Goal: Navigation & Orientation: Find specific page/section

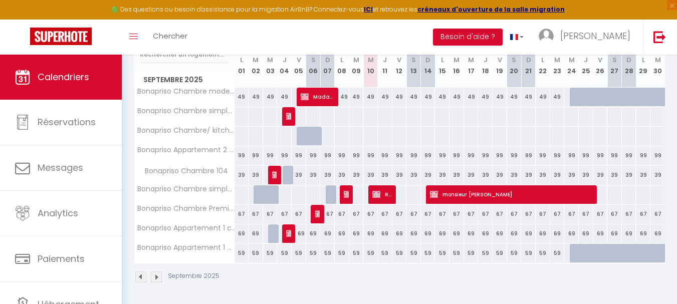
scroll to position [181, 0]
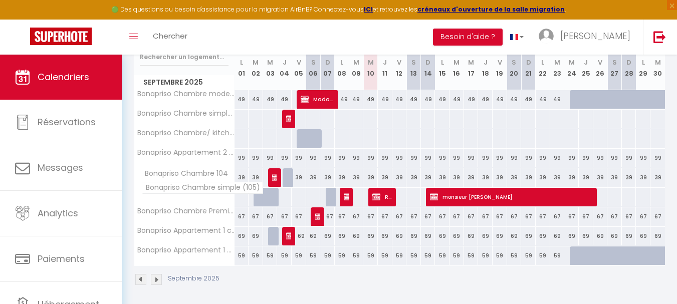
click at [210, 188] on span "Bonapriso Chambre simple (105)" at bounding box center [202, 188] width 121 height 12
click at [253, 189] on span "Bonapriso Chambre simple (105)" at bounding box center [202, 188] width 121 height 12
click at [161, 188] on span "Bonapriso Chambre simple (105)" at bounding box center [202, 188] width 121 height 12
click at [373, 9] on strong "ICI" at bounding box center [368, 9] width 9 height 9
